Goal: Check status: Check status

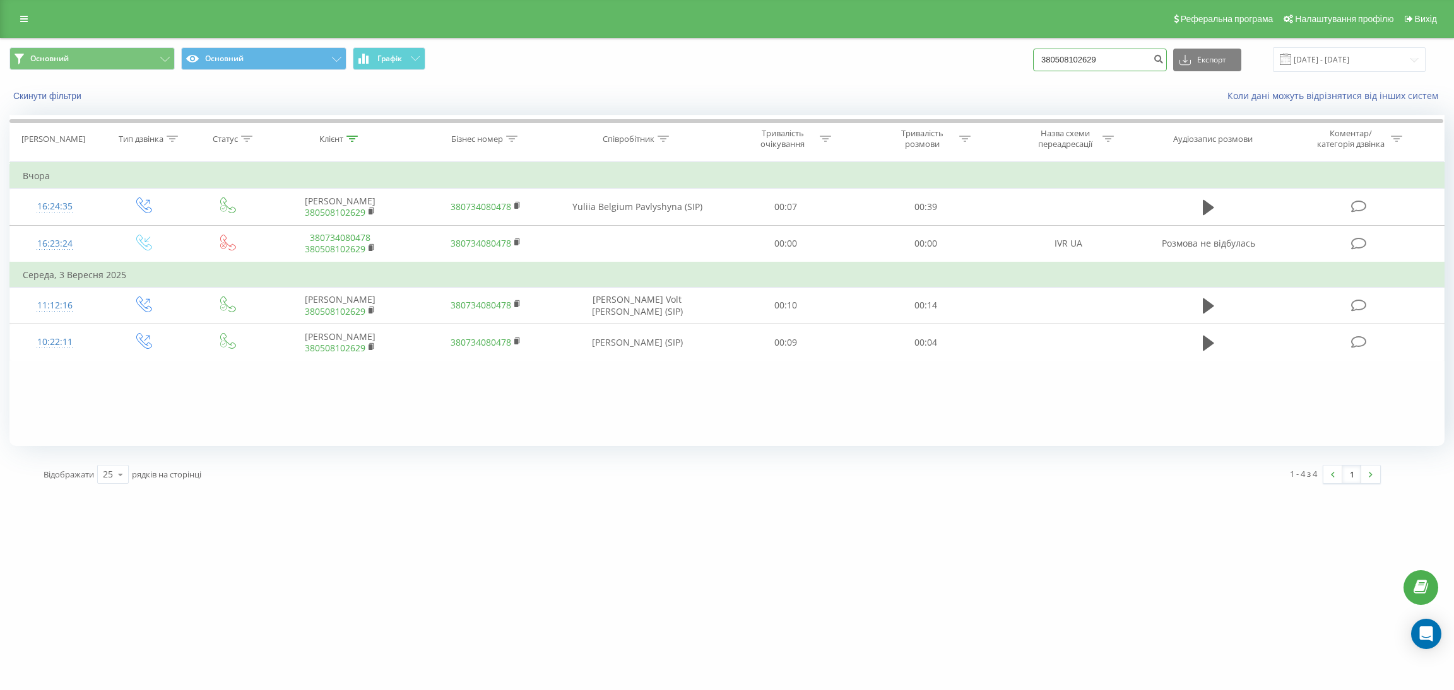
click at [1134, 50] on input "380508102629" at bounding box center [1100, 60] width 134 height 23
paste input "67247169"
type input "380672471699"
click at [1164, 61] on icon "submit" at bounding box center [1158, 58] width 11 height 8
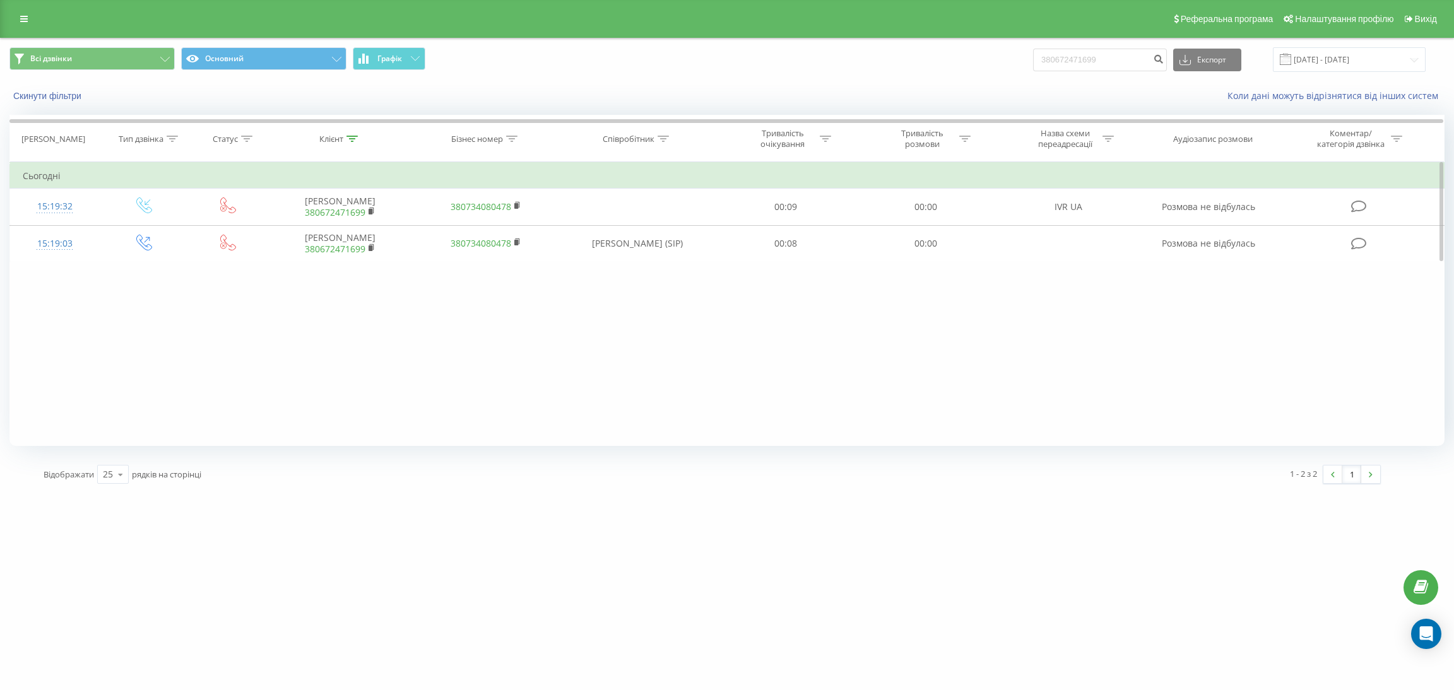
click at [165, 306] on div "Фільтрувати за умовою Дорівнює Введіть значення Скасувати OK Фільтрувати за умо…" at bounding box center [726, 304] width 1435 height 284
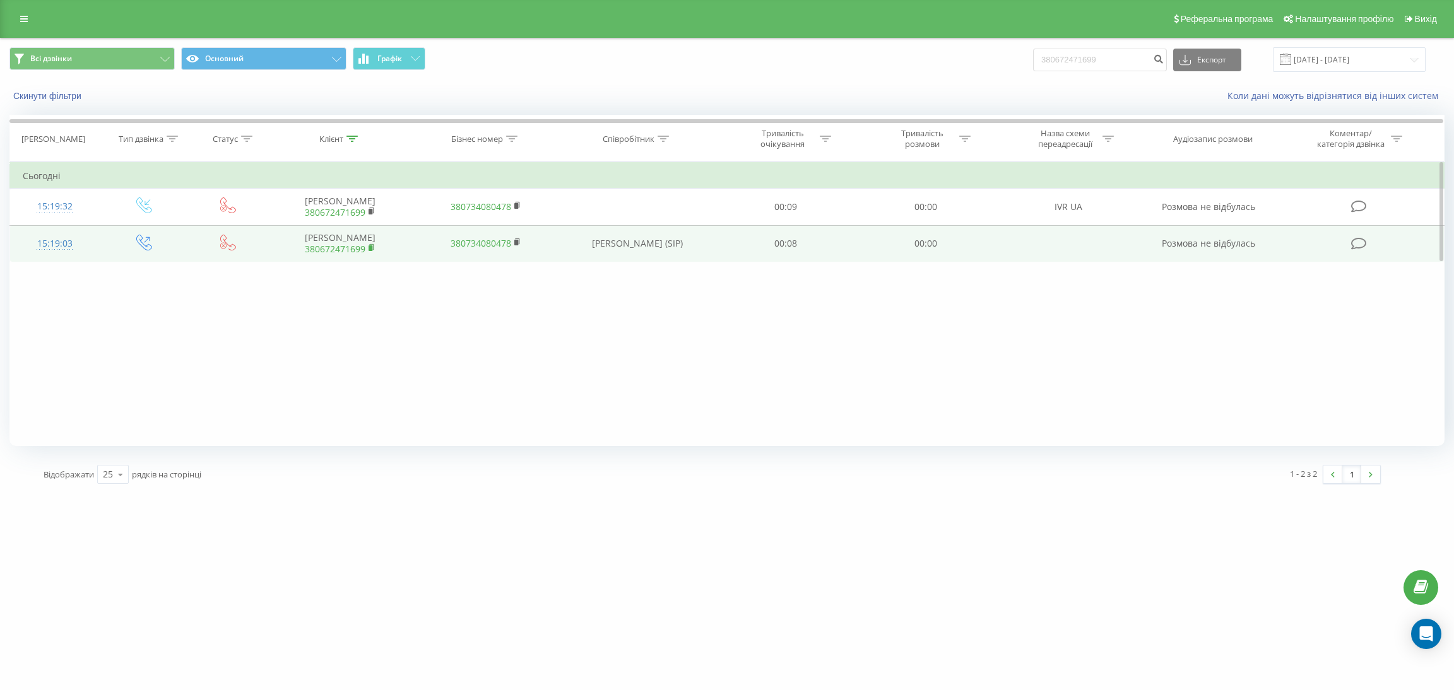
click at [374, 247] on icon at bounding box center [372, 248] width 7 height 9
